Goal: Information Seeking & Learning: Find specific page/section

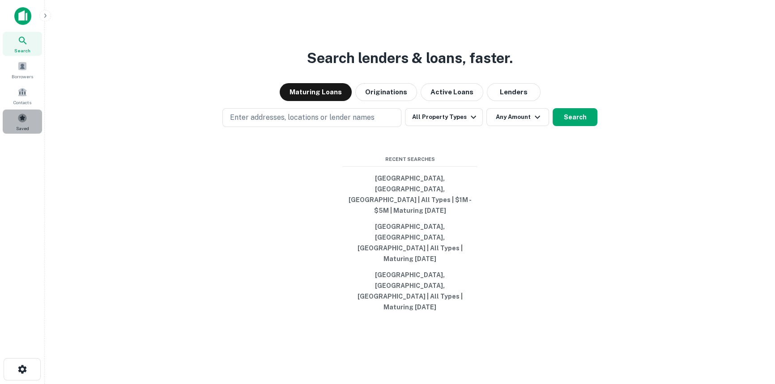
click at [25, 113] on span at bounding box center [22, 118] width 10 height 10
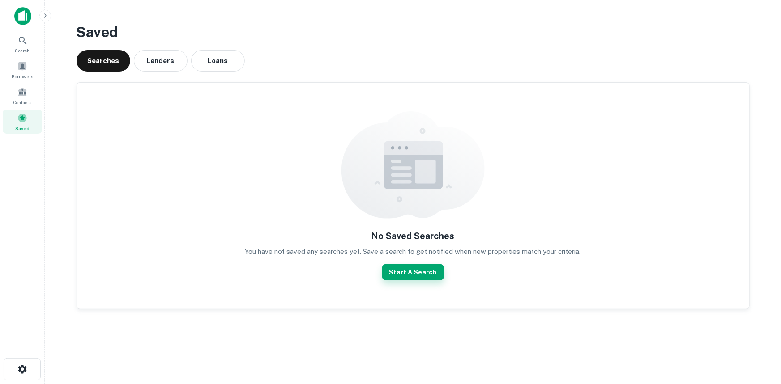
click at [414, 268] on button "Start A Search" at bounding box center [413, 272] width 62 height 16
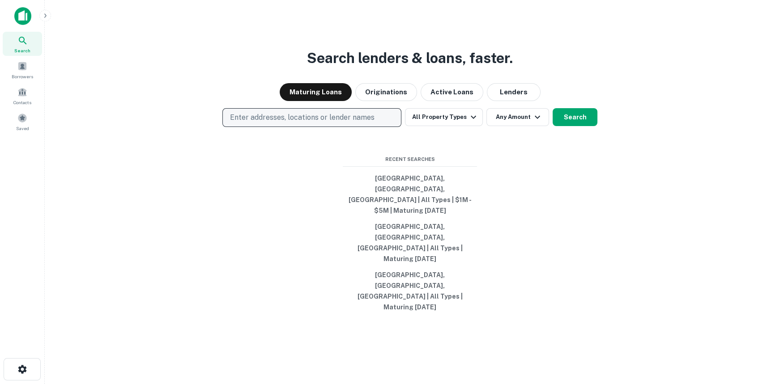
click at [350, 123] on p "Enter addresses, locations or lender names" at bounding box center [302, 117] width 145 height 11
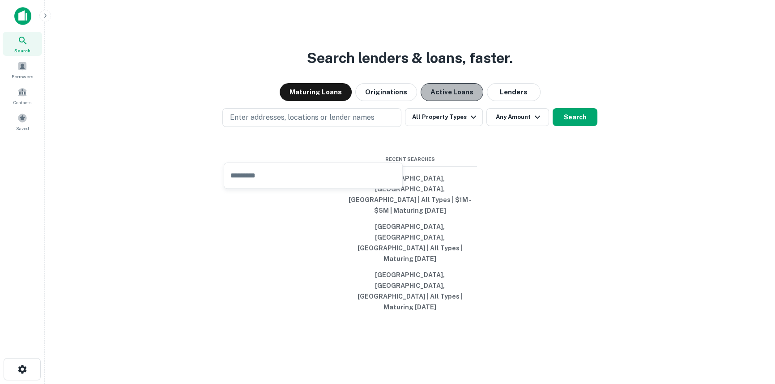
click at [446, 101] on button "Active Loans" at bounding box center [452, 92] width 63 height 18
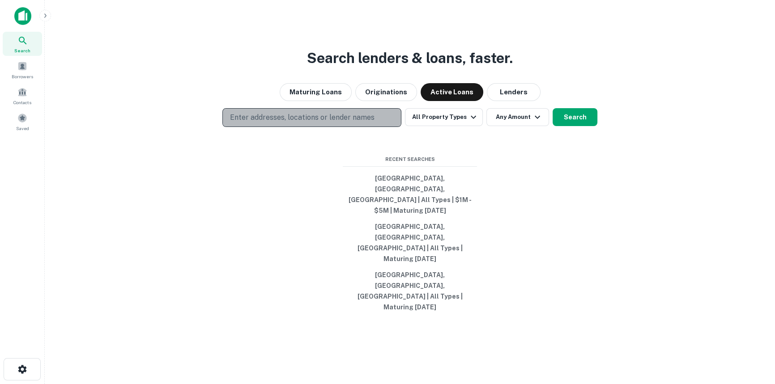
click at [320, 123] on p "Enter addresses, locations or lender names" at bounding box center [302, 117] width 145 height 11
click at [351, 123] on p "Enter addresses, locations or lender names" at bounding box center [302, 117] width 145 height 11
click at [222, 108] on button "Enter addresses, locations or lender names" at bounding box center [311, 117] width 179 height 19
click at [351, 123] on p "Enter addresses, locations or lender names" at bounding box center [302, 117] width 145 height 11
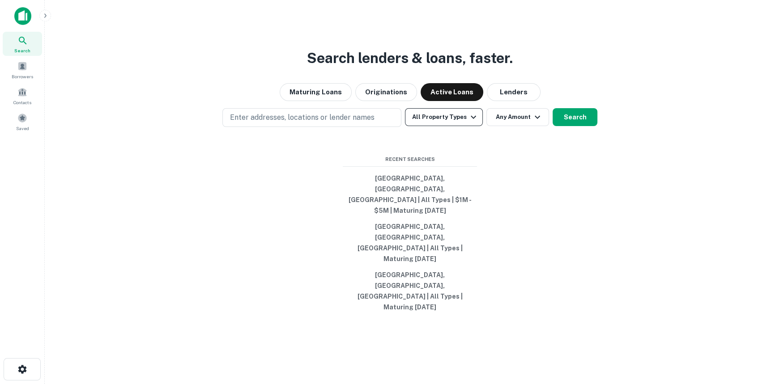
click at [425, 126] on button "All Property Types" at bounding box center [444, 117] width 78 height 18
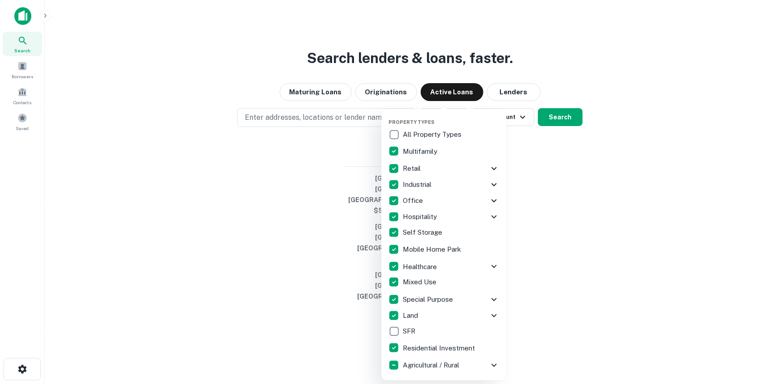
click at [566, 210] on div at bounding box center [390, 192] width 781 height 384
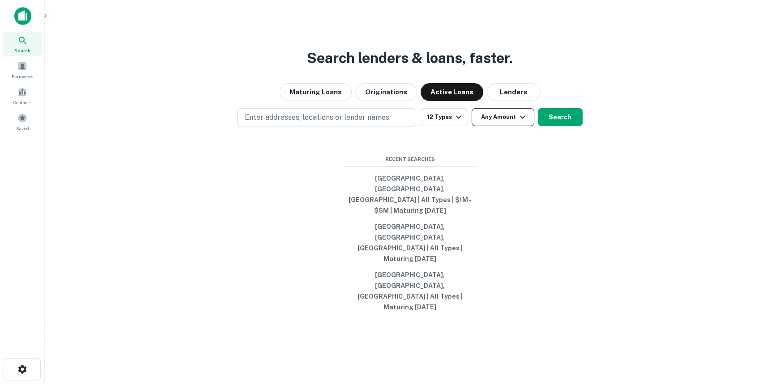
click at [513, 126] on button "Any Amount" at bounding box center [503, 117] width 63 height 18
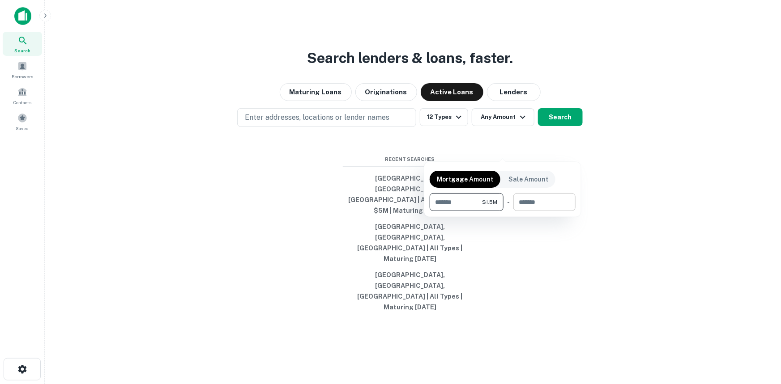
type input "*******"
click at [540, 205] on input "number" at bounding box center [541, 202] width 56 height 18
type input "*******"
drag, startPoint x: 581, startPoint y: 262, endPoint x: 331, endPoint y: 139, distance: 278.8
click at [581, 262] on div at bounding box center [390, 192] width 781 height 384
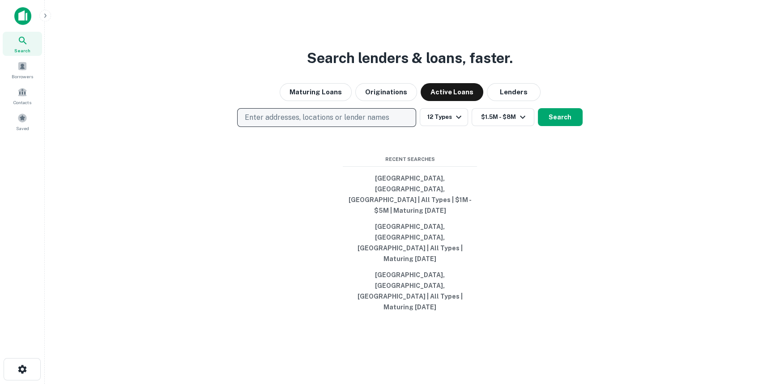
click at [299, 123] on p "Enter addresses, locations or lender names" at bounding box center [317, 117] width 145 height 11
type input "*********"
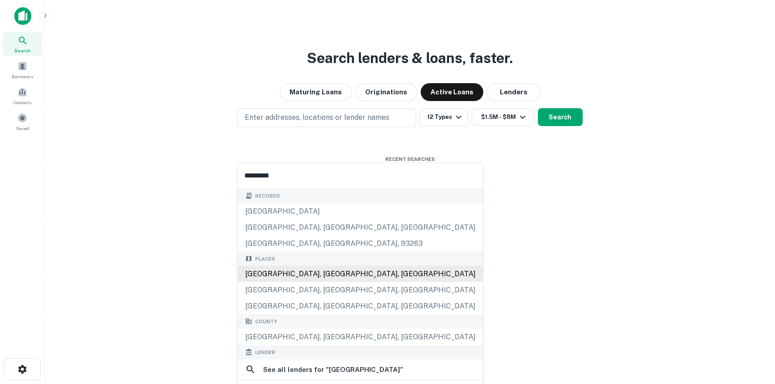
click at [306, 274] on div "San Diego, CA, USA" at bounding box center [360, 274] width 245 height 16
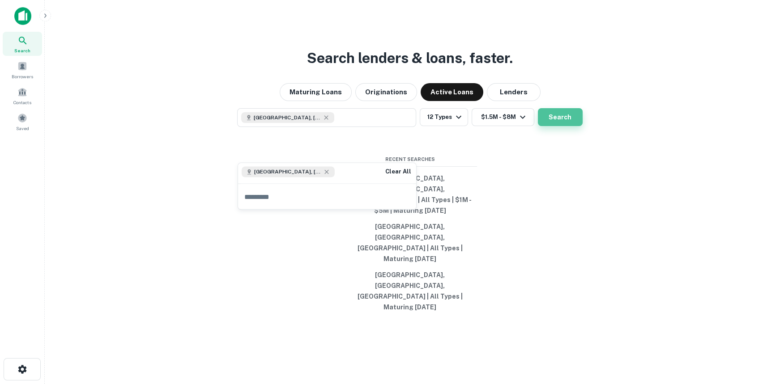
click at [563, 126] on button "Search" at bounding box center [560, 117] width 45 height 18
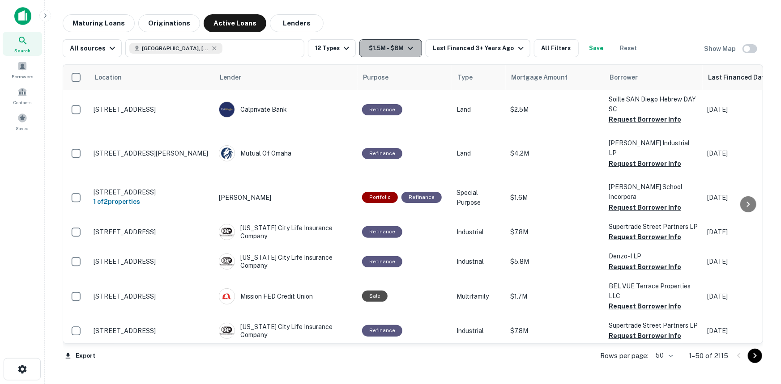
click at [394, 51] on button "$1.5M - $8M" at bounding box center [390, 48] width 63 height 18
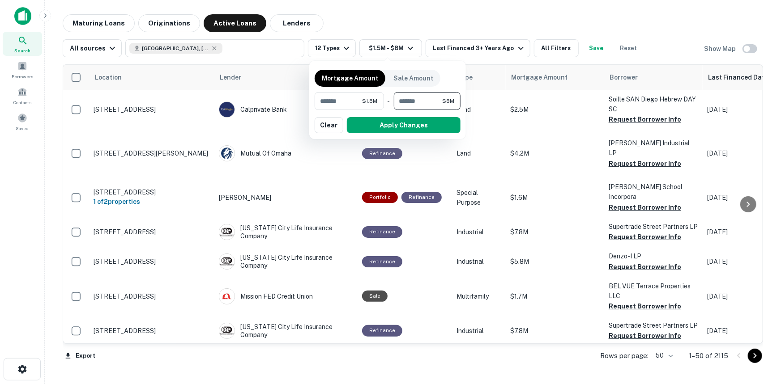
drag, startPoint x: 407, startPoint y: 102, endPoint x: 396, endPoint y: 101, distance: 10.8
click at [396, 101] on input "*******" at bounding box center [418, 101] width 48 height 18
type input "*******"
click at [400, 114] on div "Mortgage Amount Sale Amount ******* $1.5M ​ - ******* $5M ​ Apply Changes Clear" at bounding box center [388, 100] width 146 height 68
click at [401, 120] on button "Apply Changes" at bounding box center [404, 125] width 114 height 16
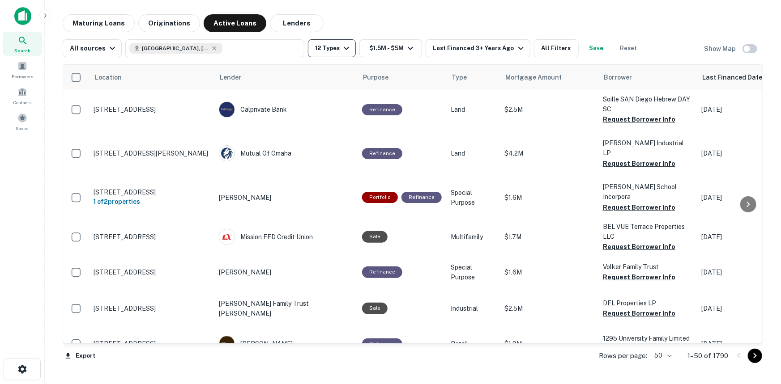
click at [341, 48] on icon "button" at bounding box center [346, 48] width 11 height 11
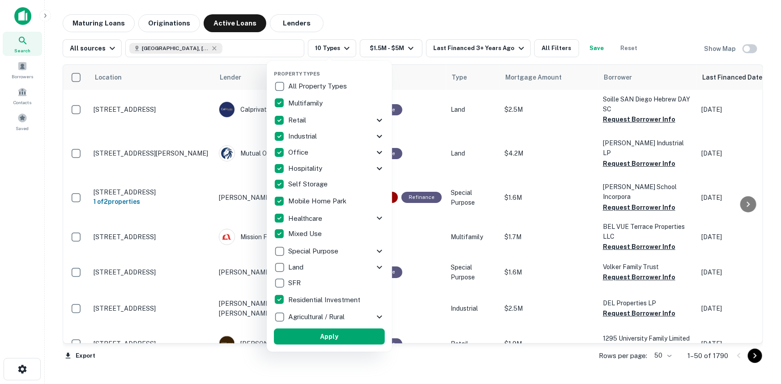
click at [317, 340] on button "Apply" at bounding box center [329, 337] width 111 height 16
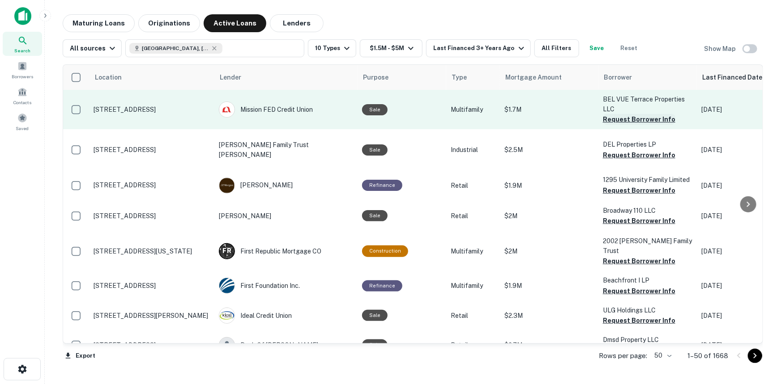
click at [627, 121] on button "Request Borrower Info" at bounding box center [639, 119] width 72 height 11
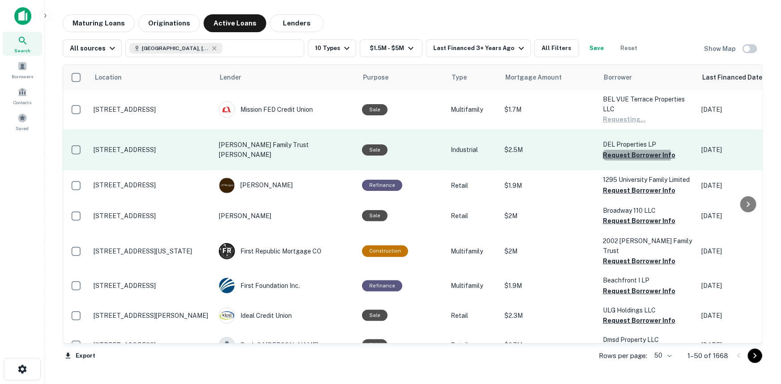
click at [620, 152] on button "Request Borrower Info" at bounding box center [639, 155] width 72 height 11
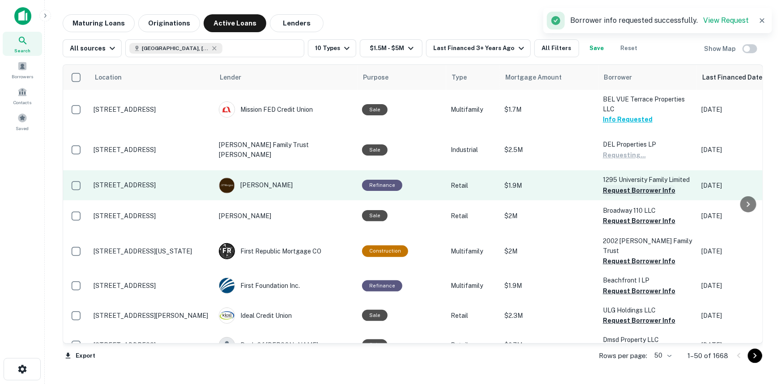
click at [620, 185] on button "Request Borrower Info" at bounding box center [639, 190] width 72 height 11
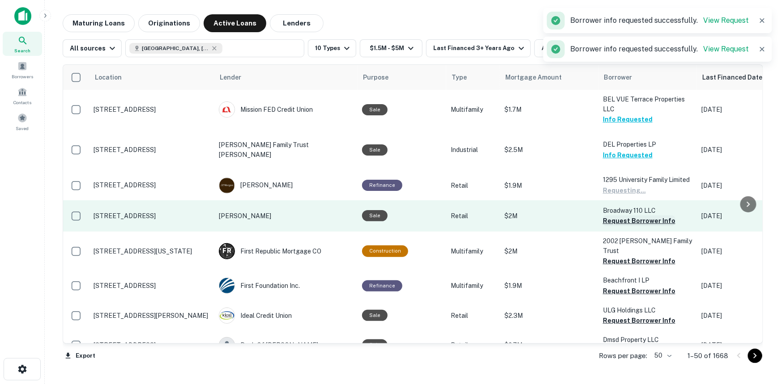
click at [622, 216] on button "Request Borrower Info" at bounding box center [639, 221] width 72 height 11
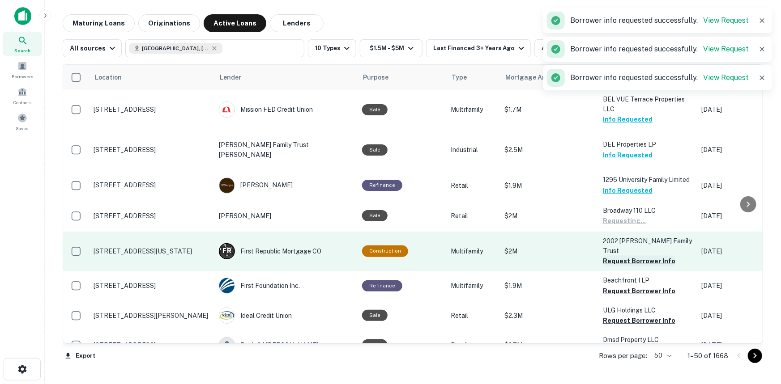
click at [619, 256] on button "Request Borrower Info" at bounding box center [639, 261] width 72 height 11
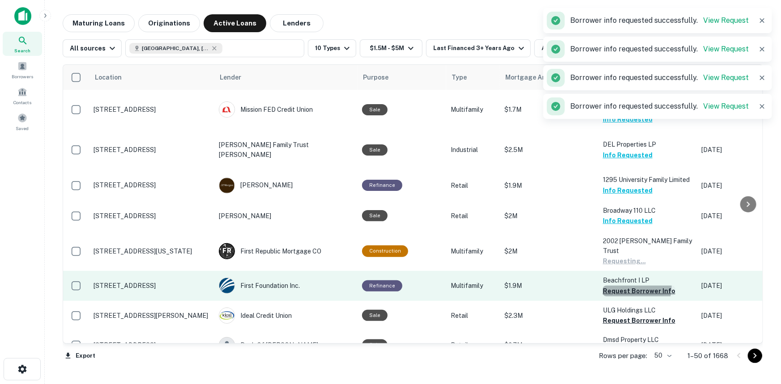
click at [618, 286] on button "Request Borrower Info" at bounding box center [639, 291] width 72 height 11
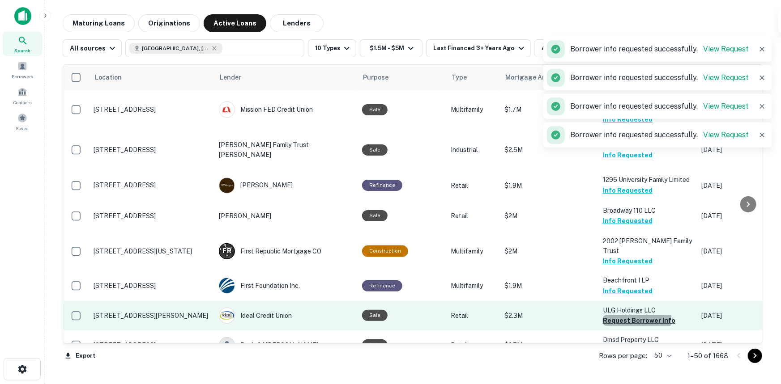
click at [619, 315] on button "Request Borrower Info" at bounding box center [639, 320] width 72 height 11
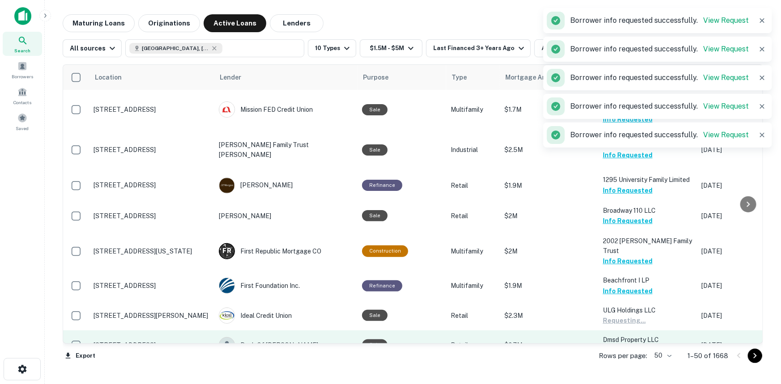
click at [623, 335] on p "Dmsd Property LLC" at bounding box center [647, 340] width 89 height 10
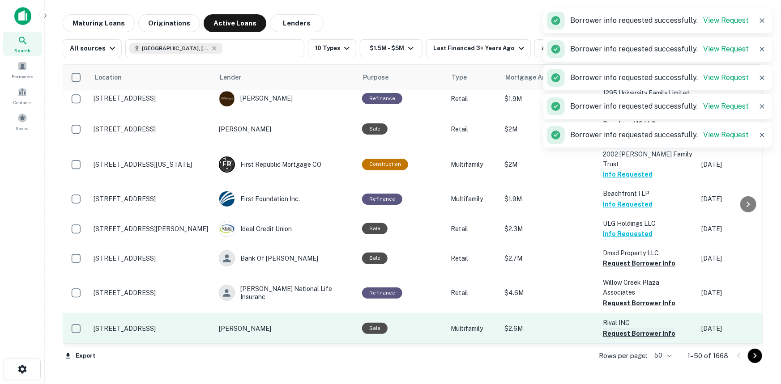
scroll to position [122, 0]
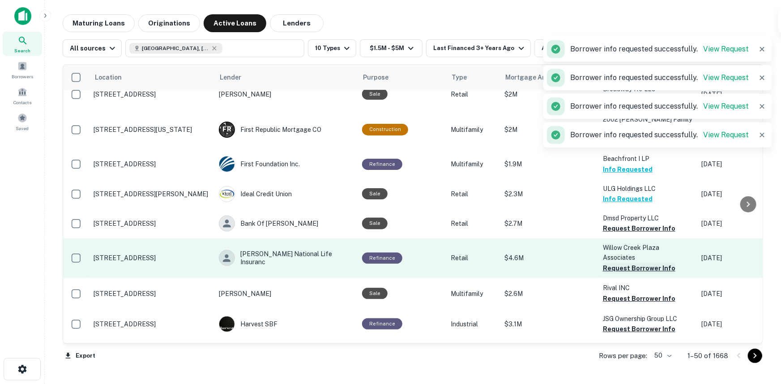
click at [622, 263] on button "Request Borrower Info" at bounding box center [639, 268] width 72 height 11
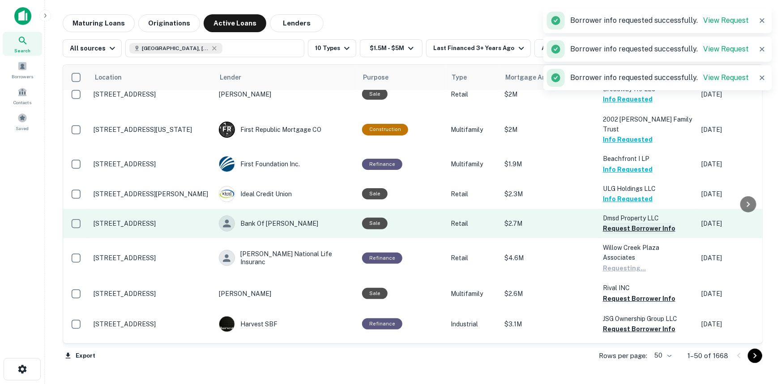
click at [626, 223] on button "Request Borrower Info" at bounding box center [639, 228] width 72 height 11
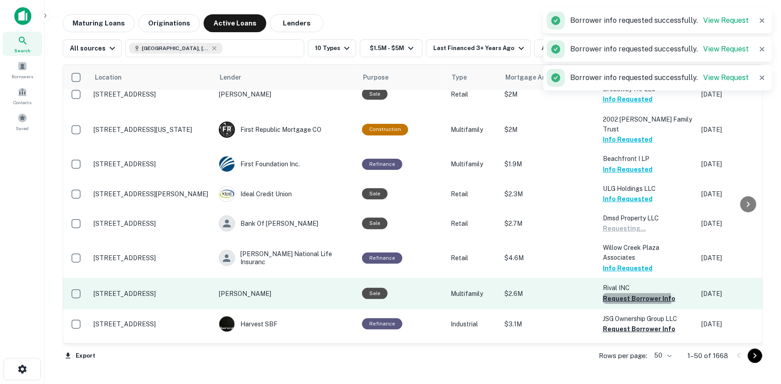
click at [623, 294] on button "Request Borrower Info" at bounding box center [639, 299] width 72 height 11
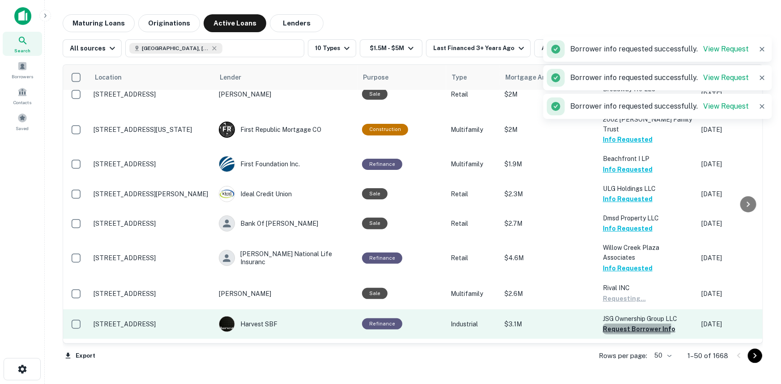
click at [626, 324] on button "Request Borrower Info" at bounding box center [639, 329] width 72 height 11
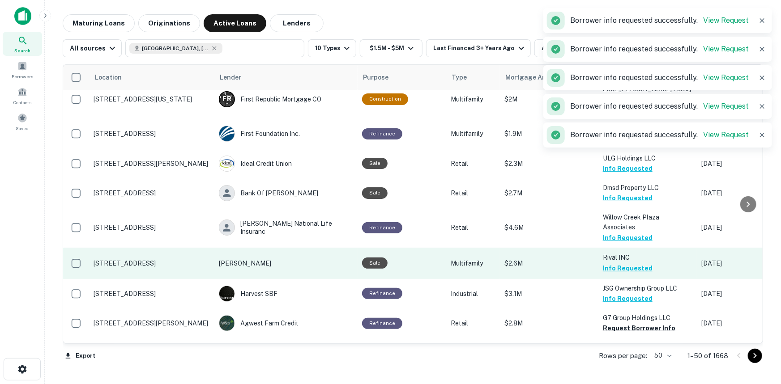
scroll to position [162, 0]
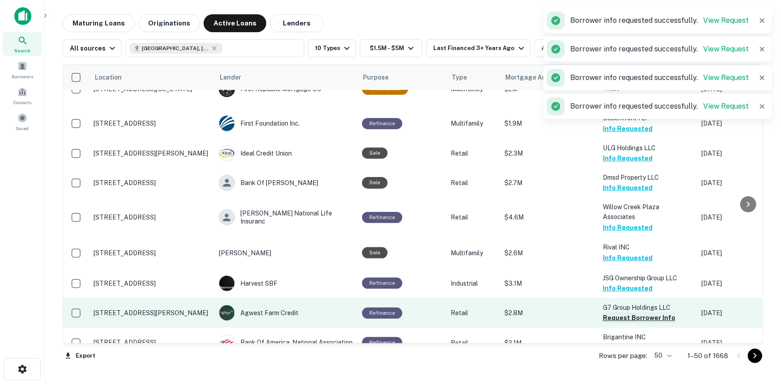
click at [624, 313] on button "Request Borrower Info" at bounding box center [639, 318] width 72 height 11
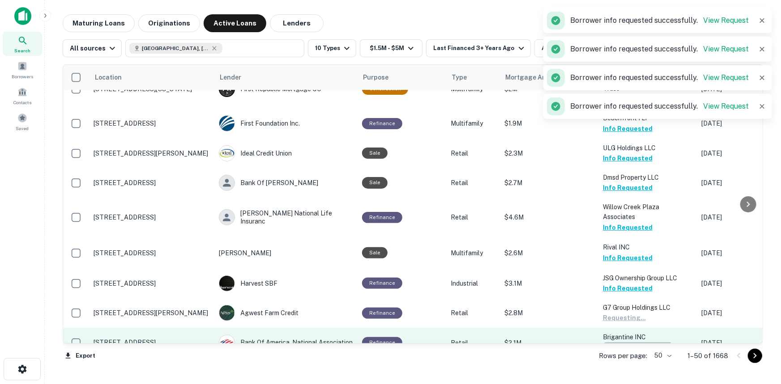
click at [613, 343] on button "Request Borrower Info" at bounding box center [639, 348] width 72 height 11
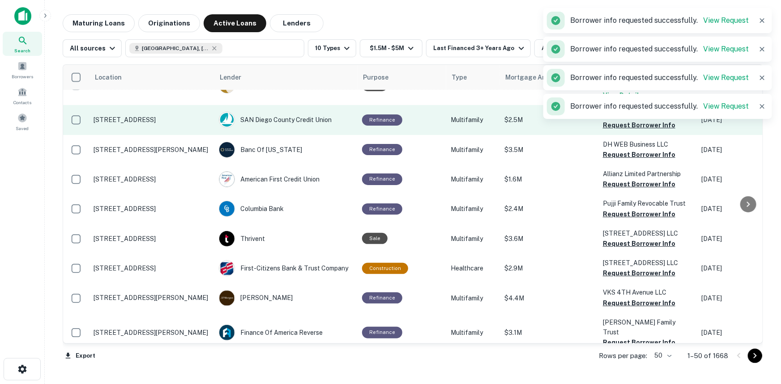
scroll to position [528, 0]
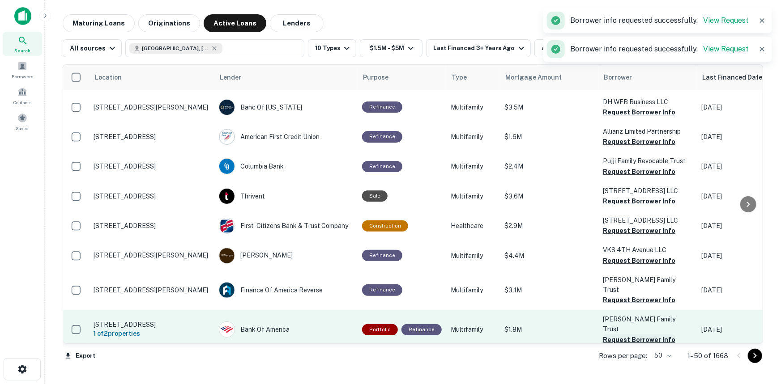
click at [620, 335] on button "Request Borrower Info" at bounding box center [639, 340] width 72 height 11
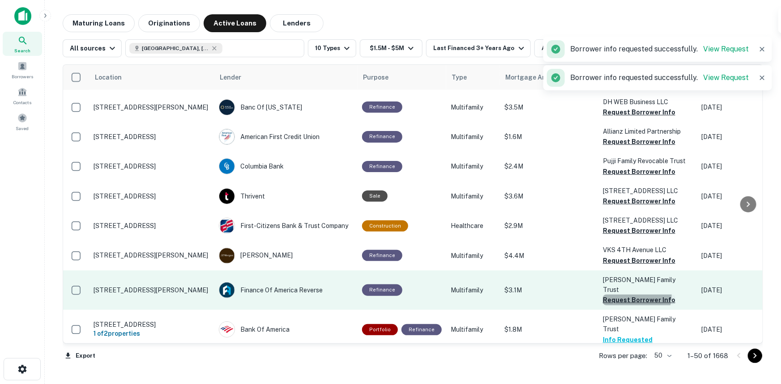
click at [625, 295] on button "Request Borrower Info" at bounding box center [639, 300] width 72 height 11
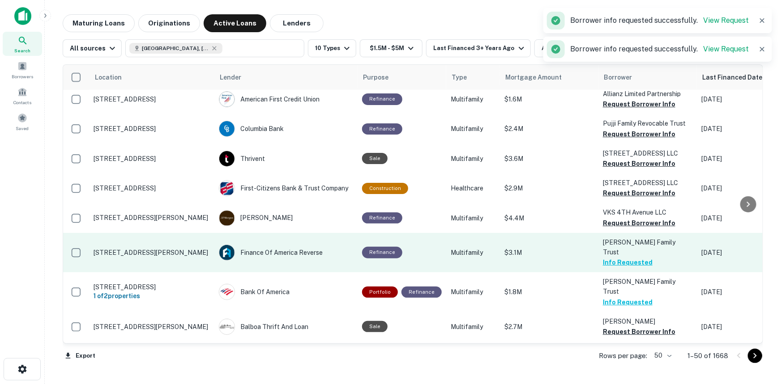
scroll to position [610, 0]
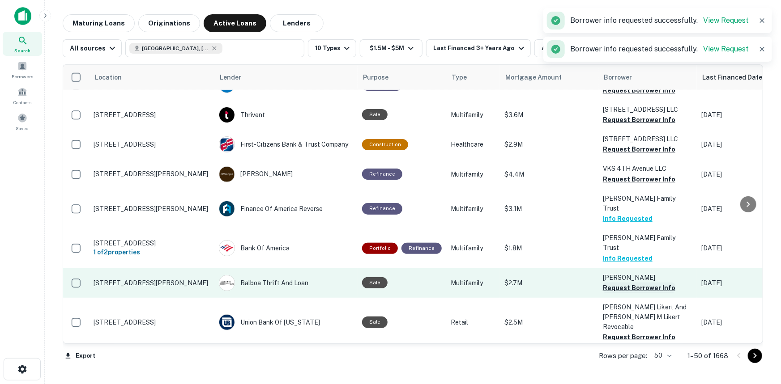
click at [622, 283] on button "Request Borrower Info" at bounding box center [639, 288] width 72 height 11
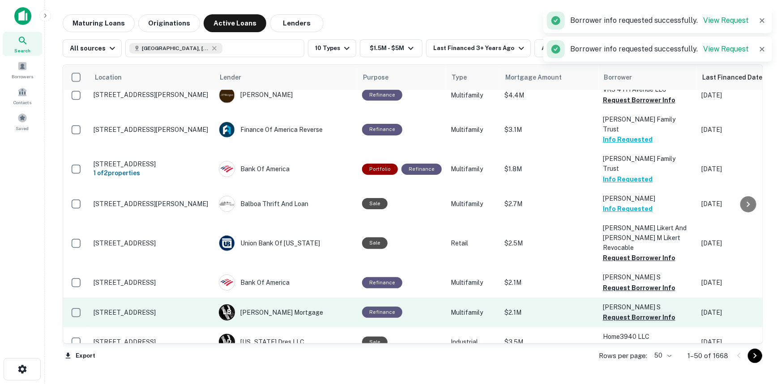
scroll to position [691, 0]
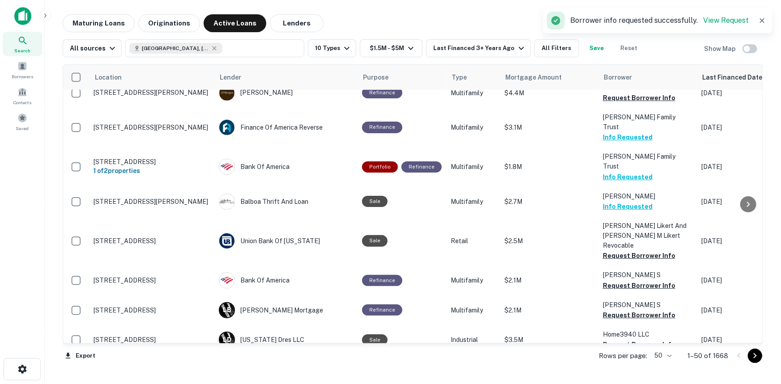
click at [619, 379] on button "Request Borrower Info" at bounding box center [639, 384] width 72 height 11
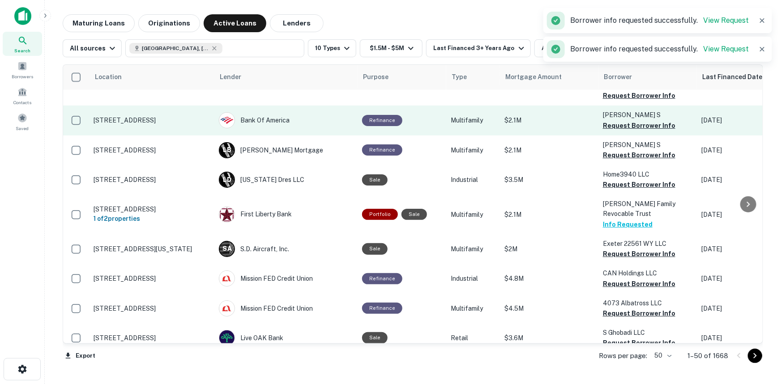
scroll to position [854, 0]
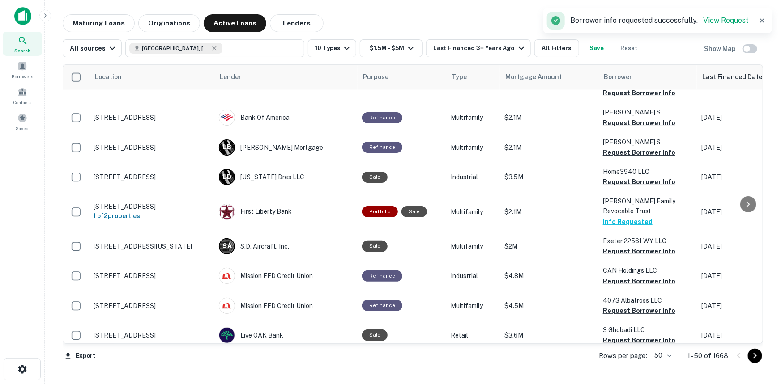
click at [618, 375] on button "Request Borrower Info" at bounding box center [639, 380] width 72 height 11
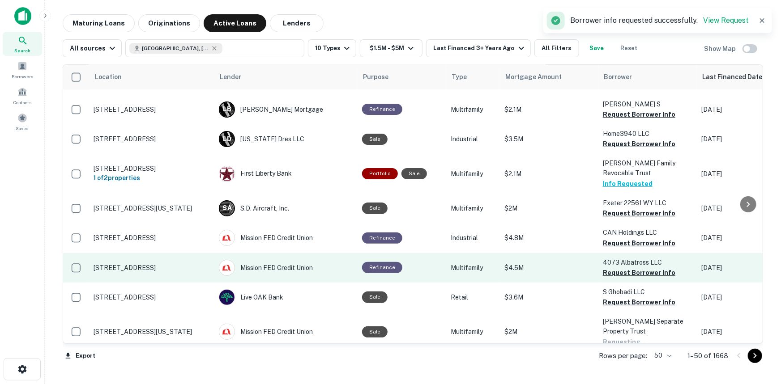
scroll to position [976, 0]
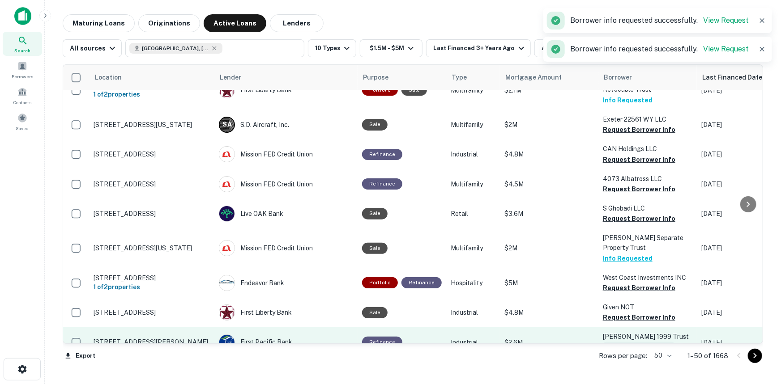
click at [626, 342] on button "Request Borrower Info" at bounding box center [639, 347] width 72 height 11
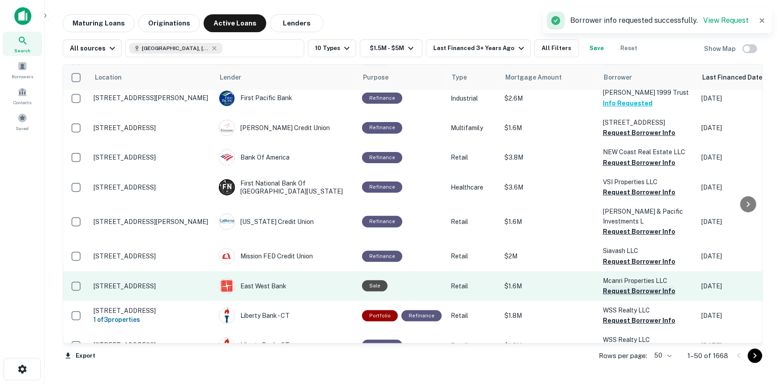
scroll to position [1302, 0]
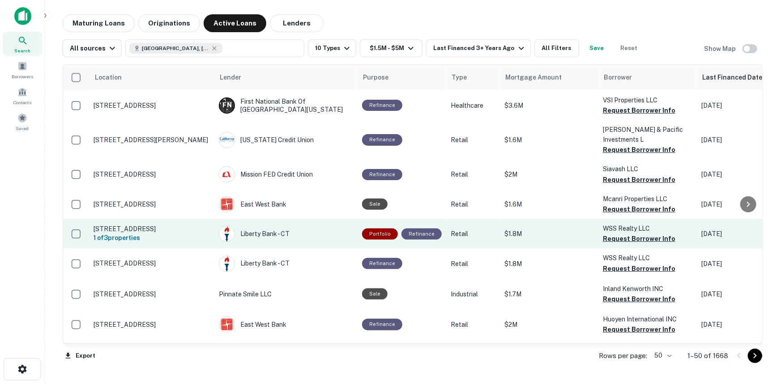
drag, startPoint x: 752, startPoint y: 359, endPoint x: 644, endPoint y: 166, distance: 221.0
click at [752, 359] on icon "Go to next page" at bounding box center [754, 356] width 11 height 11
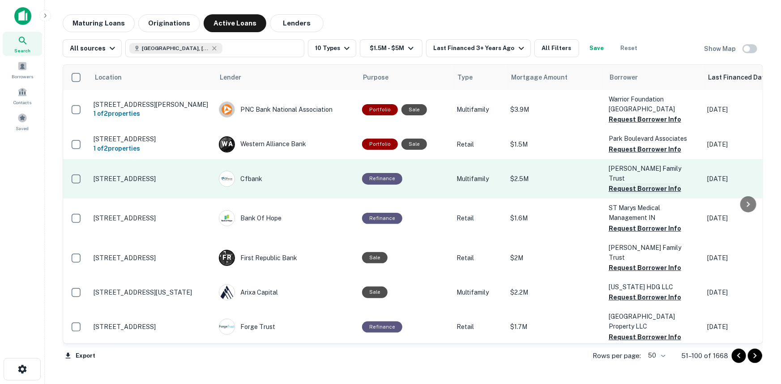
click at [630, 183] on button "Request Borrower Info" at bounding box center [645, 188] width 72 height 11
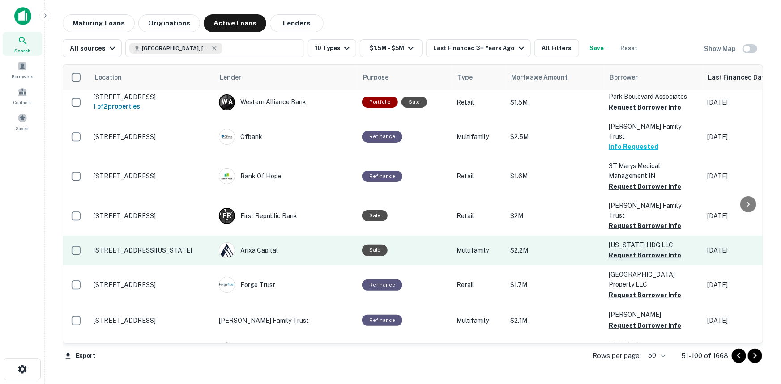
scroll to position [81, 0]
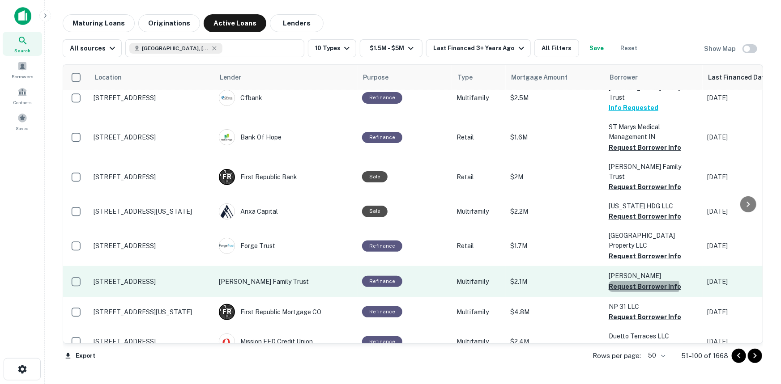
click at [639, 281] on button "Request Borrower Info" at bounding box center [645, 286] width 72 height 11
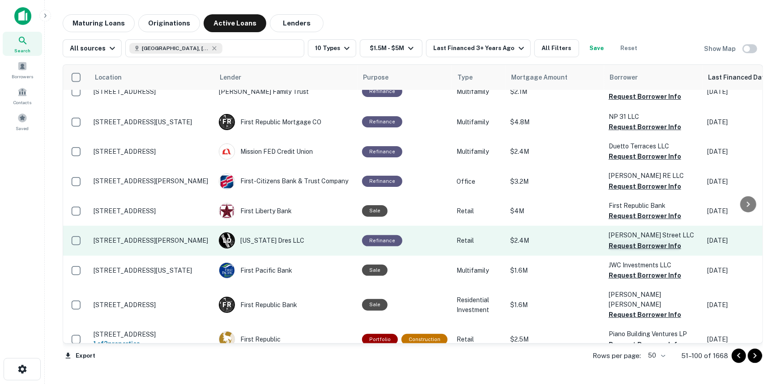
scroll to position [285, 0]
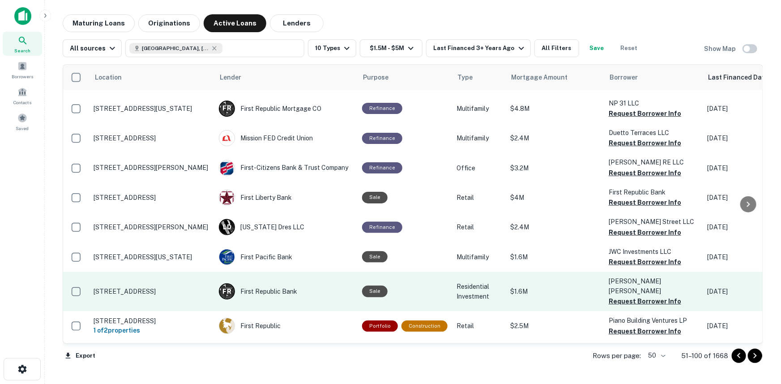
click at [636, 277] on p "Goldsmith Joshua Taylor" at bounding box center [653, 287] width 89 height 20
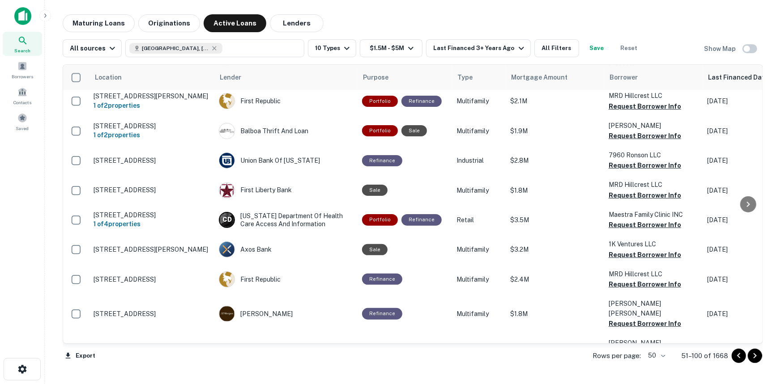
scroll to position [1325, 0]
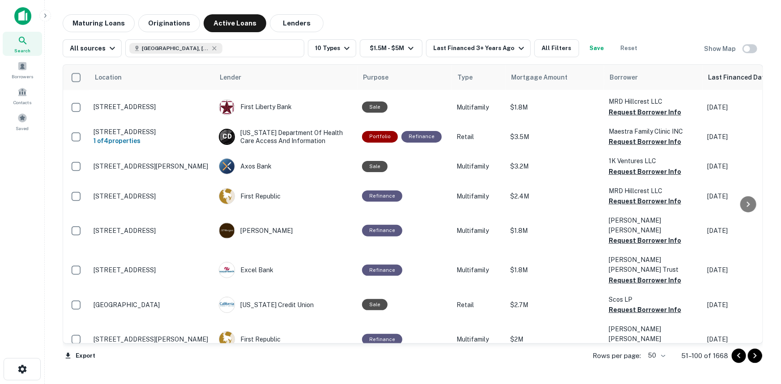
click at [747, 356] on div at bounding box center [747, 356] width 30 height 14
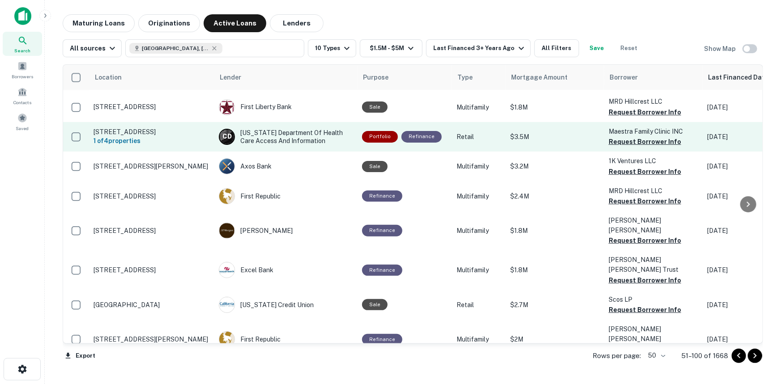
drag, startPoint x: 749, startPoint y: 356, endPoint x: 692, endPoint y: 116, distance: 246.0
click at [749, 356] on button "Go to next page" at bounding box center [755, 356] width 14 height 14
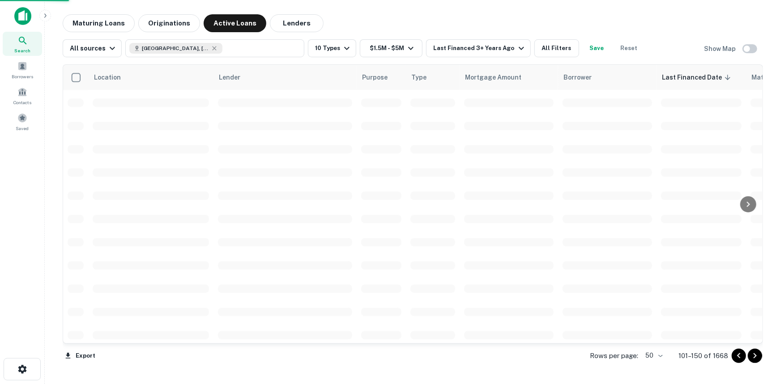
scroll to position [1041, 0]
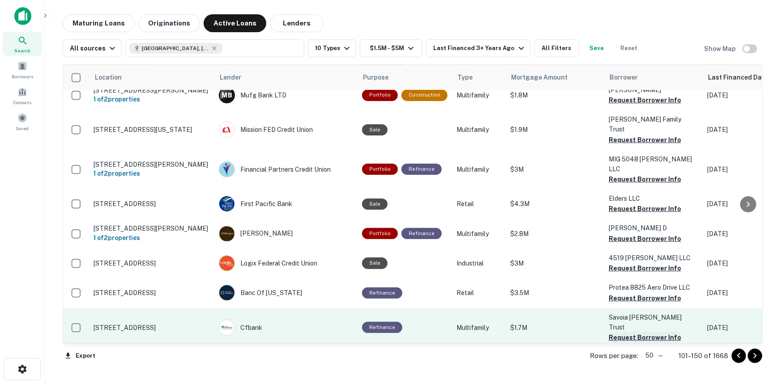
click at [622, 332] on button "Request Borrower Info" at bounding box center [645, 337] width 72 height 11
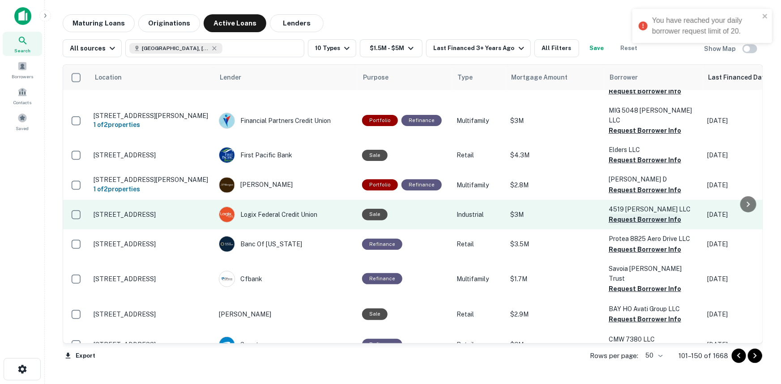
scroll to position [1163, 0]
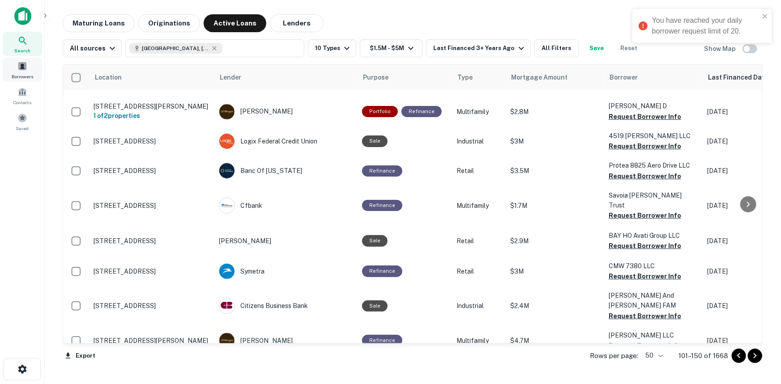
click at [25, 67] on span at bounding box center [22, 66] width 10 height 10
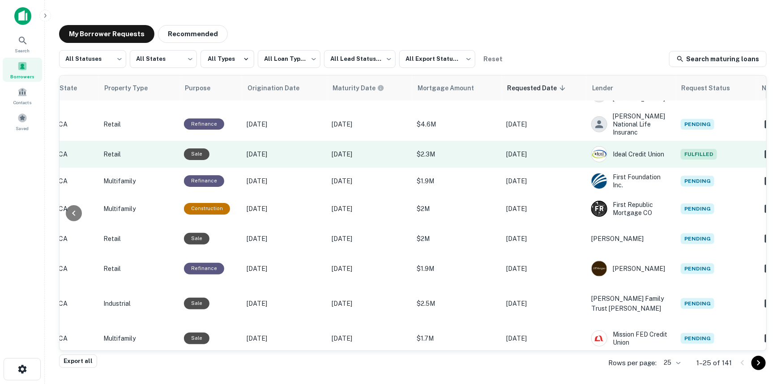
scroll to position [337, 351]
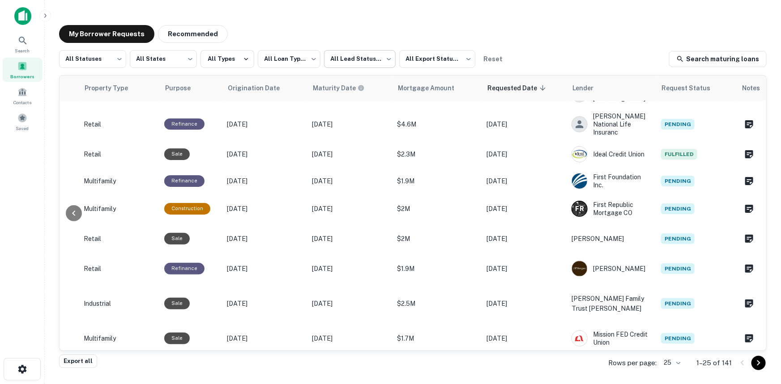
click at [354, 62] on body "**********" at bounding box center [390, 192] width 781 height 384
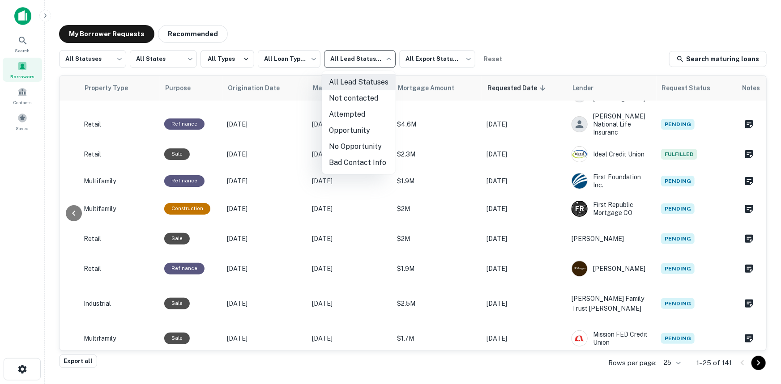
click at [422, 62] on div at bounding box center [390, 192] width 781 height 384
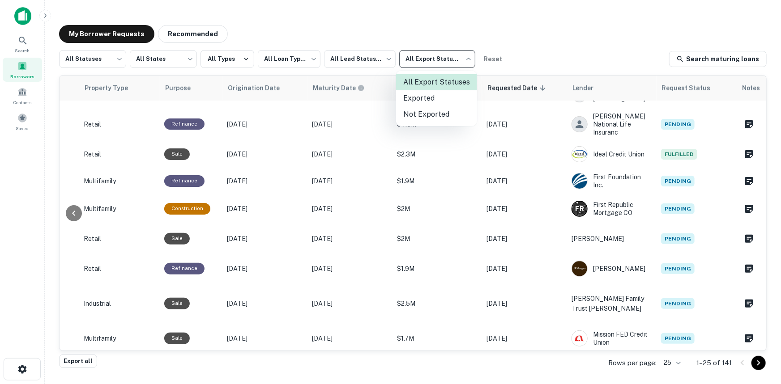
click at [425, 58] on body "**********" at bounding box center [390, 192] width 781 height 384
click at [379, 60] on div at bounding box center [390, 192] width 781 height 384
click at [379, 60] on body "**********" at bounding box center [390, 192] width 781 height 384
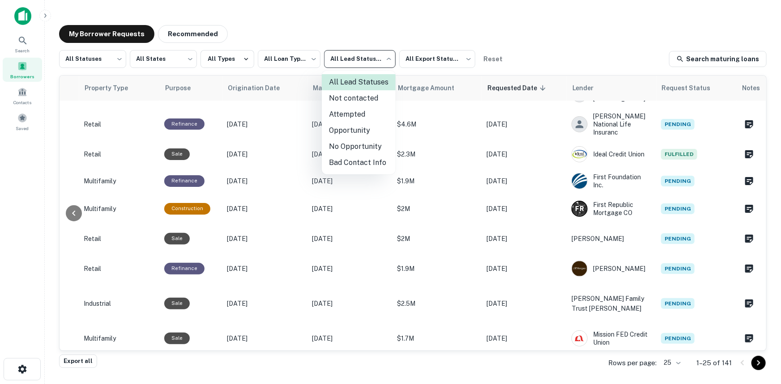
click at [239, 60] on div at bounding box center [390, 192] width 781 height 384
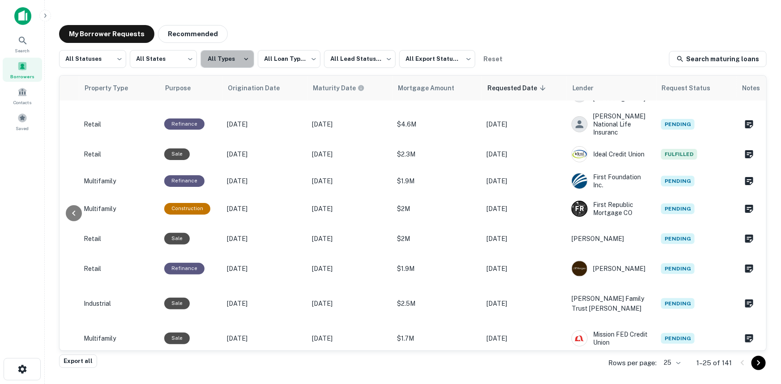
click at [239, 60] on button "All Types" at bounding box center [227, 59] width 54 height 18
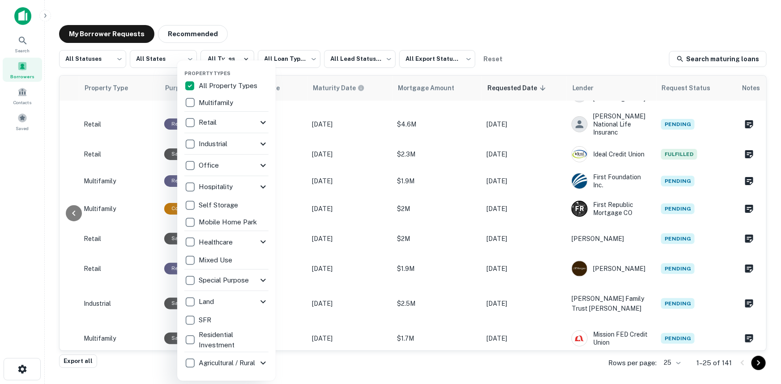
click at [177, 58] on div at bounding box center [390, 192] width 781 height 384
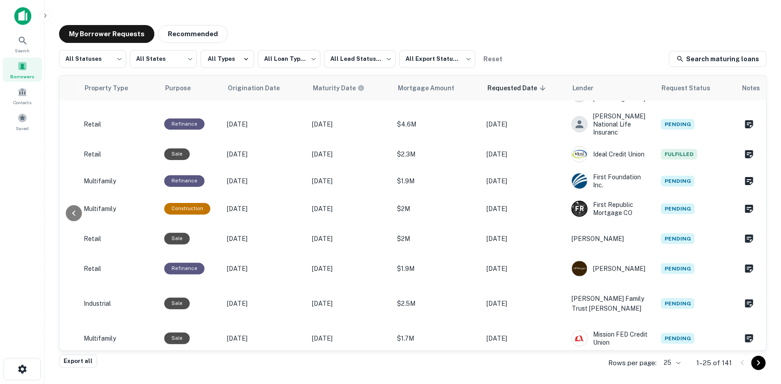
click at [171, 58] on div "Property Types All Property Types Multifamily Retail Storefront Auto Shop Bar S…" at bounding box center [390, 192] width 781 height 384
click at [120, 53] on body "**********" at bounding box center [390, 192] width 781 height 384
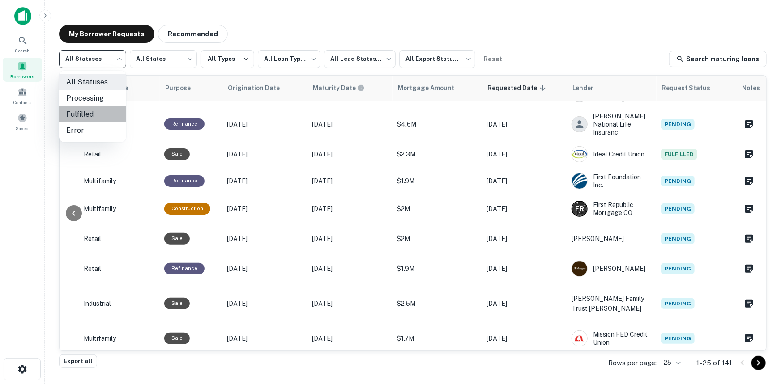
click at [85, 113] on li "Fulfilled" at bounding box center [92, 114] width 67 height 16
type input "*********"
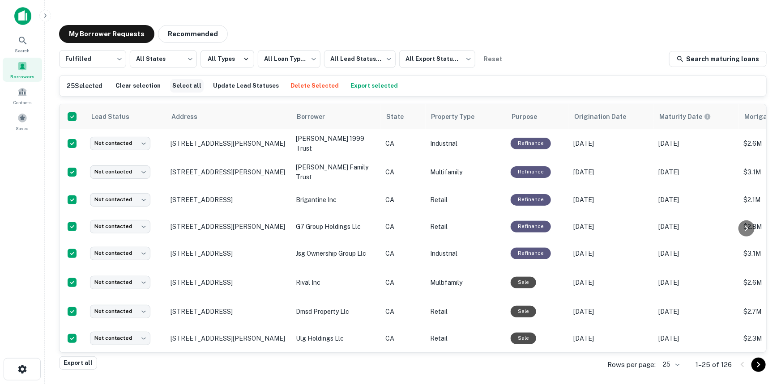
click at [177, 83] on button "Select all" at bounding box center [187, 85] width 34 height 13
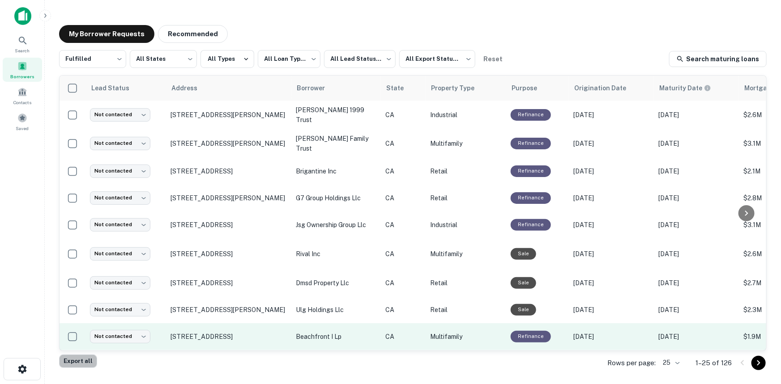
drag, startPoint x: 82, startPoint y: 361, endPoint x: 290, endPoint y: 343, distance: 207.9
click at [82, 361] on button "Export all" at bounding box center [78, 361] width 38 height 13
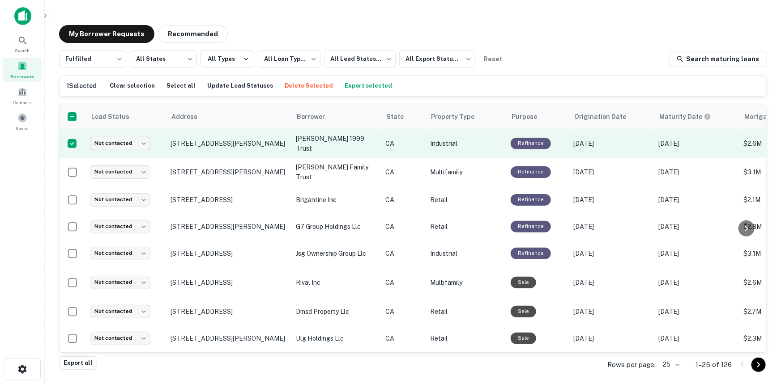
click at [138, 141] on body "**********" at bounding box center [390, 192] width 781 height 384
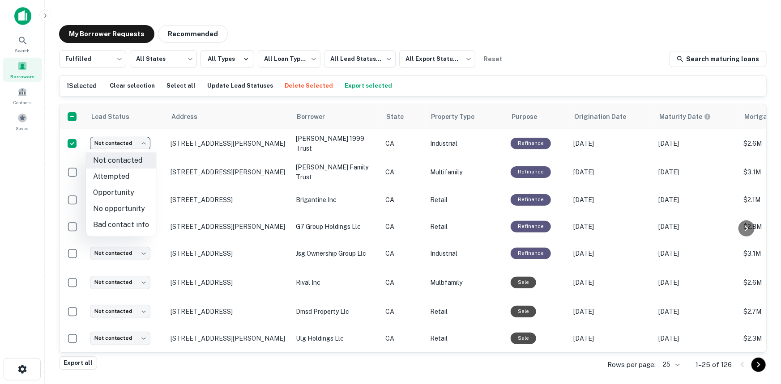
click at [582, 58] on div at bounding box center [390, 192] width 781 height 384
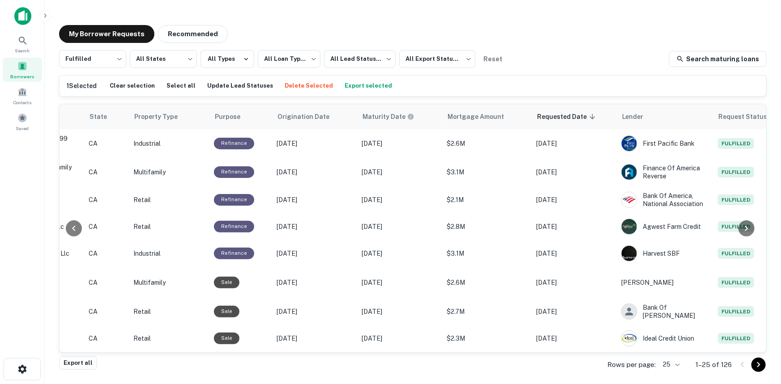
scroll to position [0, 351]
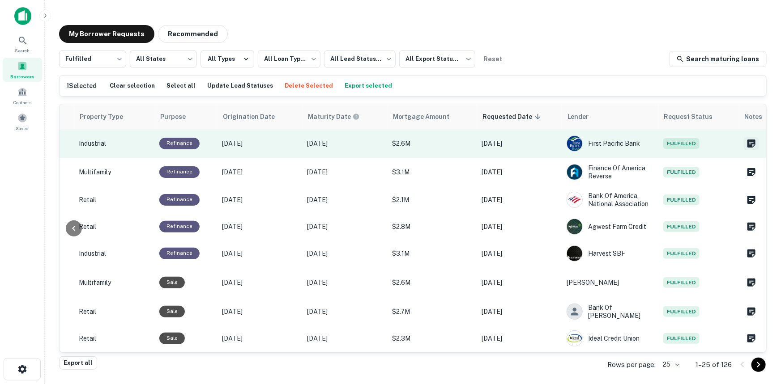
click at [748, 141] on icon "Create a note for this borrower request" at bounding box center [751, 143] width 11 height 11
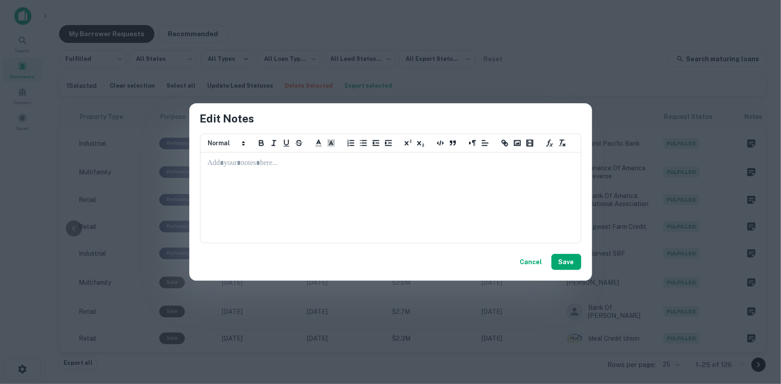
click at [296, 190] on div at bounding box center [390, 197] width 379 height 89
click at [532, 264] on button "Cancel" at bounding box center [531, 262] width 30 height 16
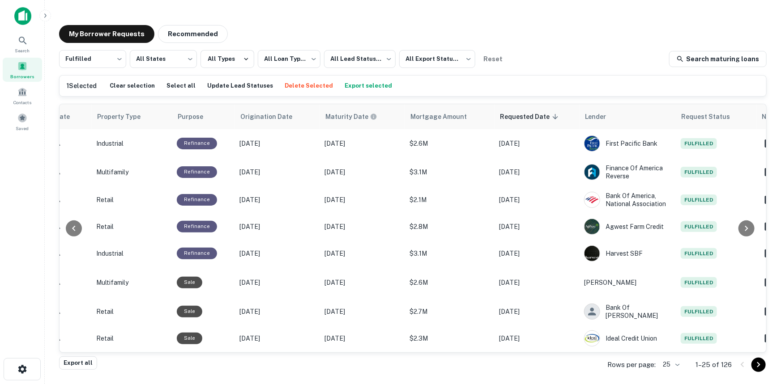
scroll to position [0, 0]
